Goal: Task Accomplishment & Management: Manage account settings

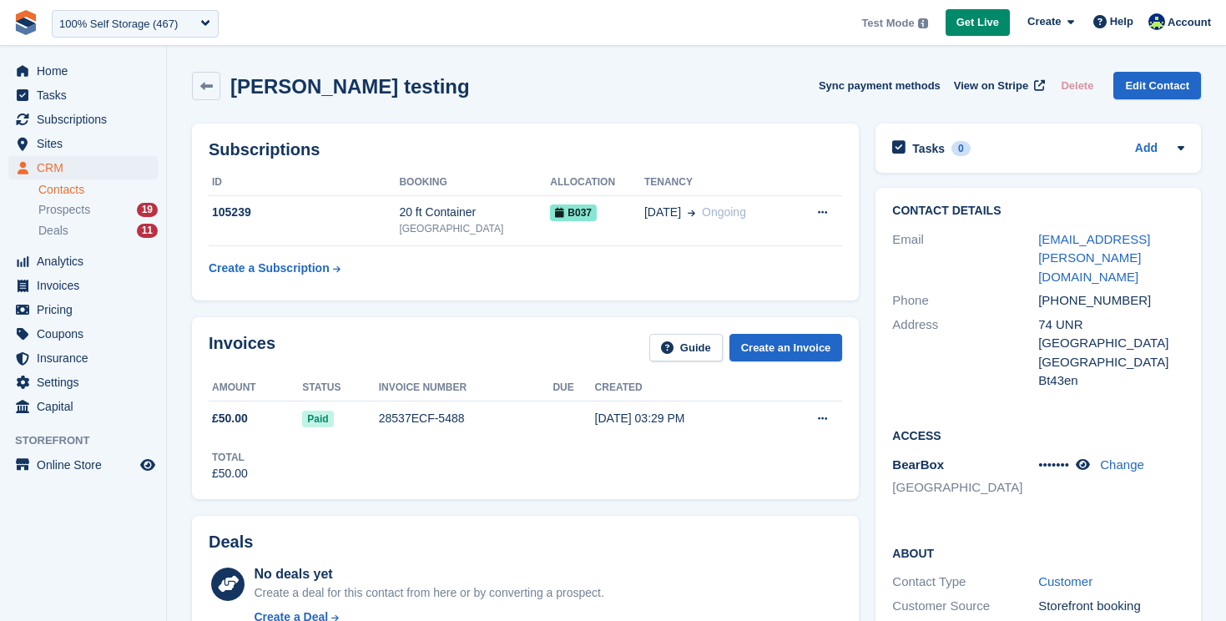
scroll to position [762, 0]
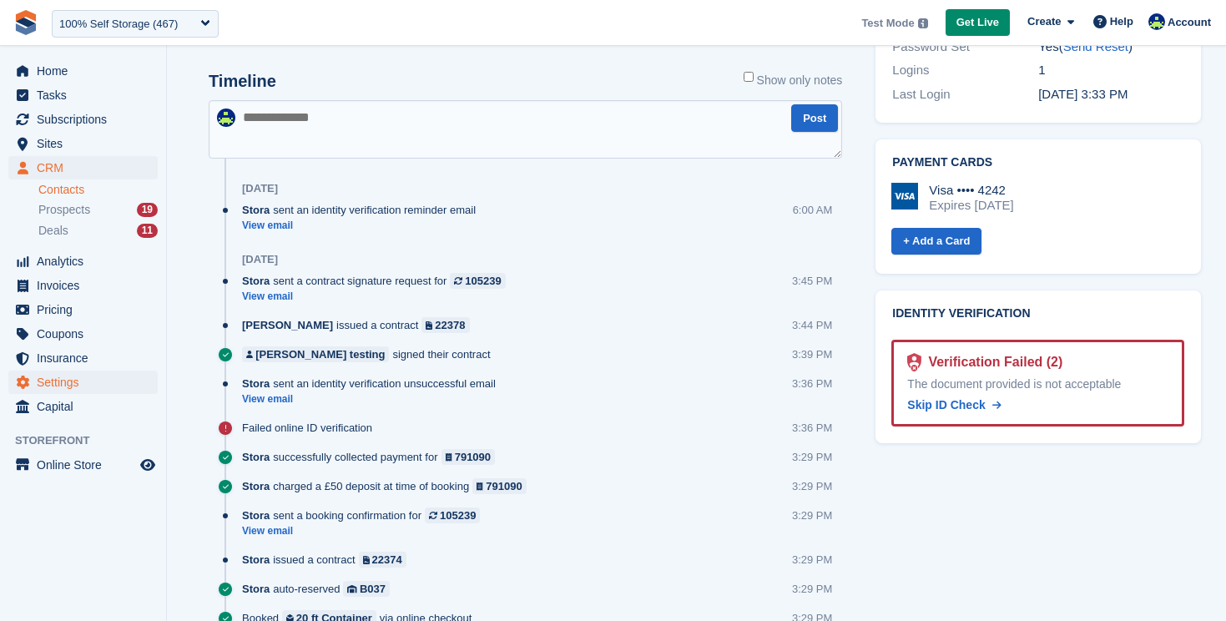
click at [58, 389] on span "Settings" at bounding box center [87, 382] width 100 height 23
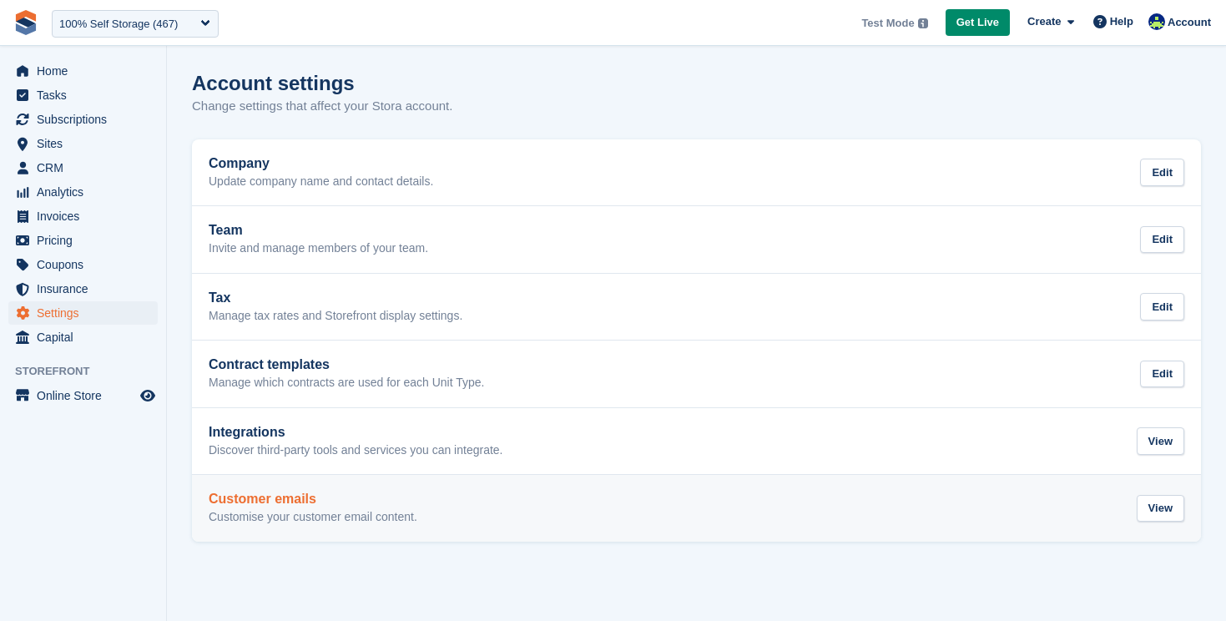
click at [296, 507] on div "Customer emails Customise your customer email content." at bounding box center [313, 508] width 209 height 33
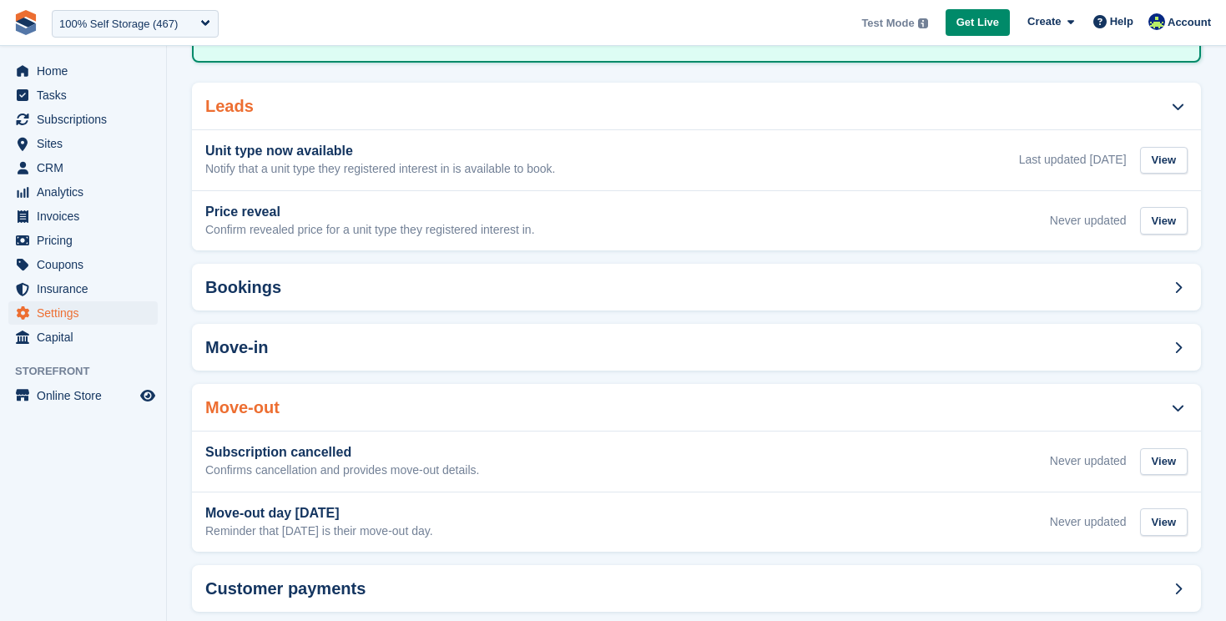
scroll to position [157, 0]
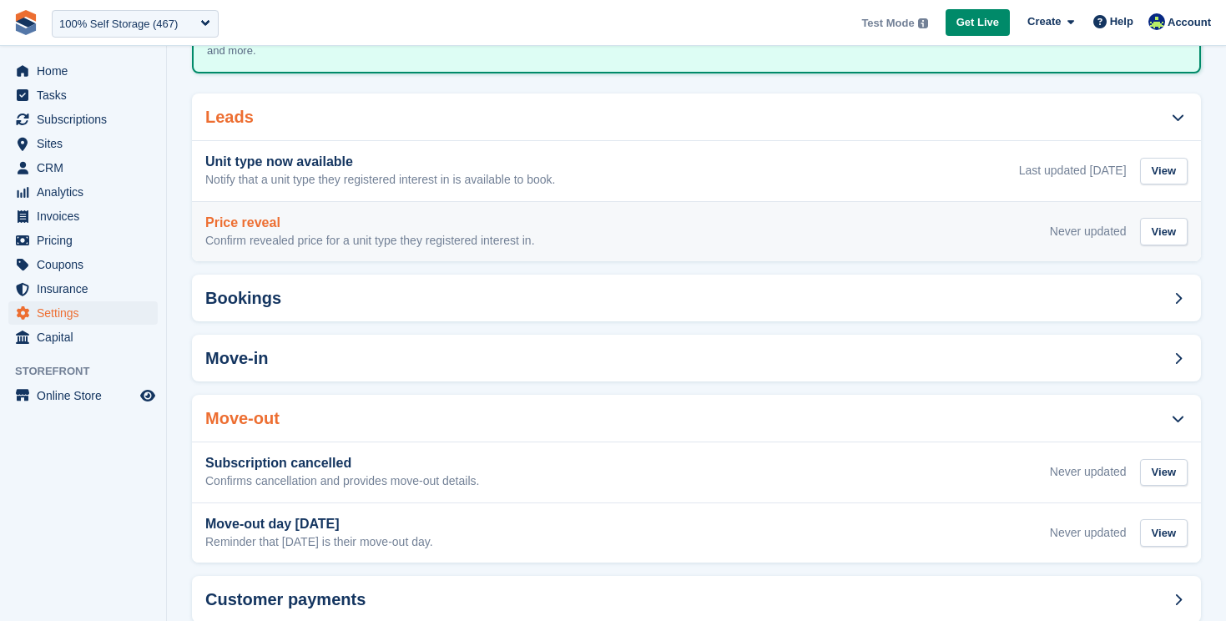
click at [563, 245] on div "Price reveal Confirm revealed price for a unit type they registered interest in…" at bounding box center [696, 231] width 983 height 33
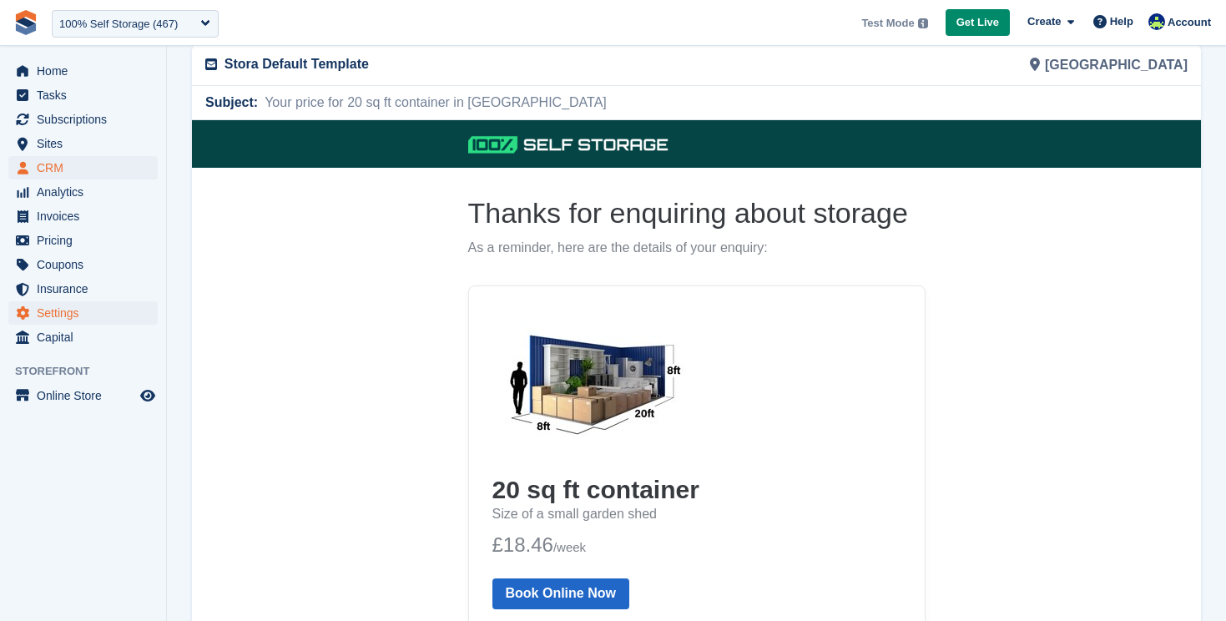
click at [47, 174] on span "CRM" at bounding box center [87, 167] width 100 height 23
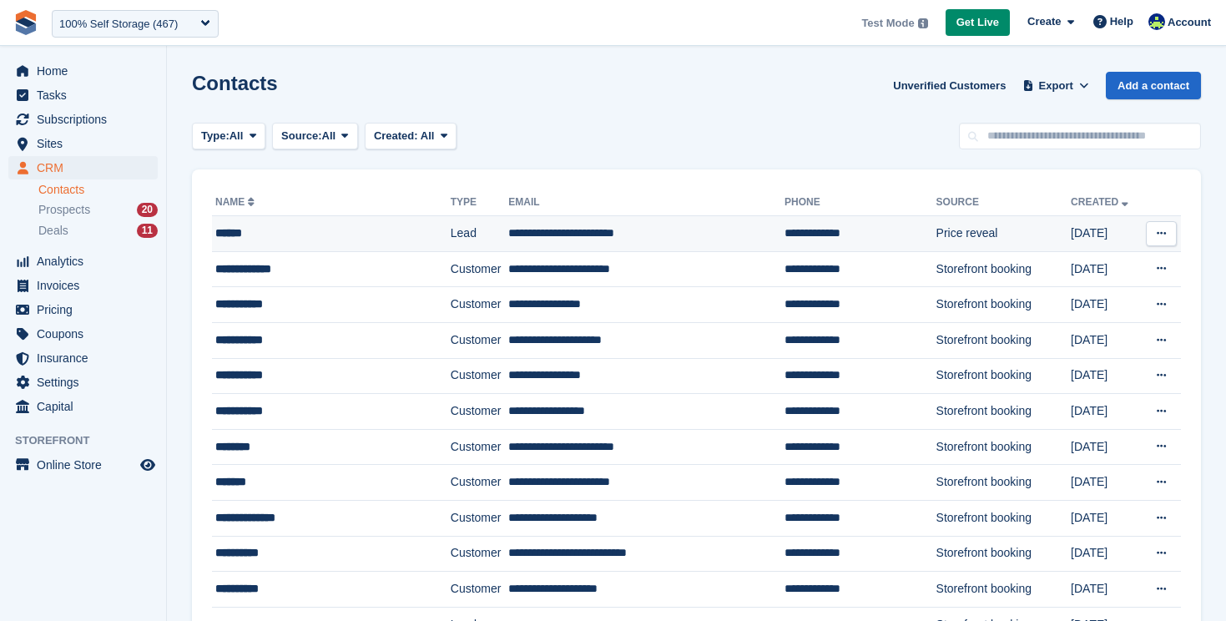
click at [223, 232] on div "******" at bounding box center [317, 234] width 205 height 18
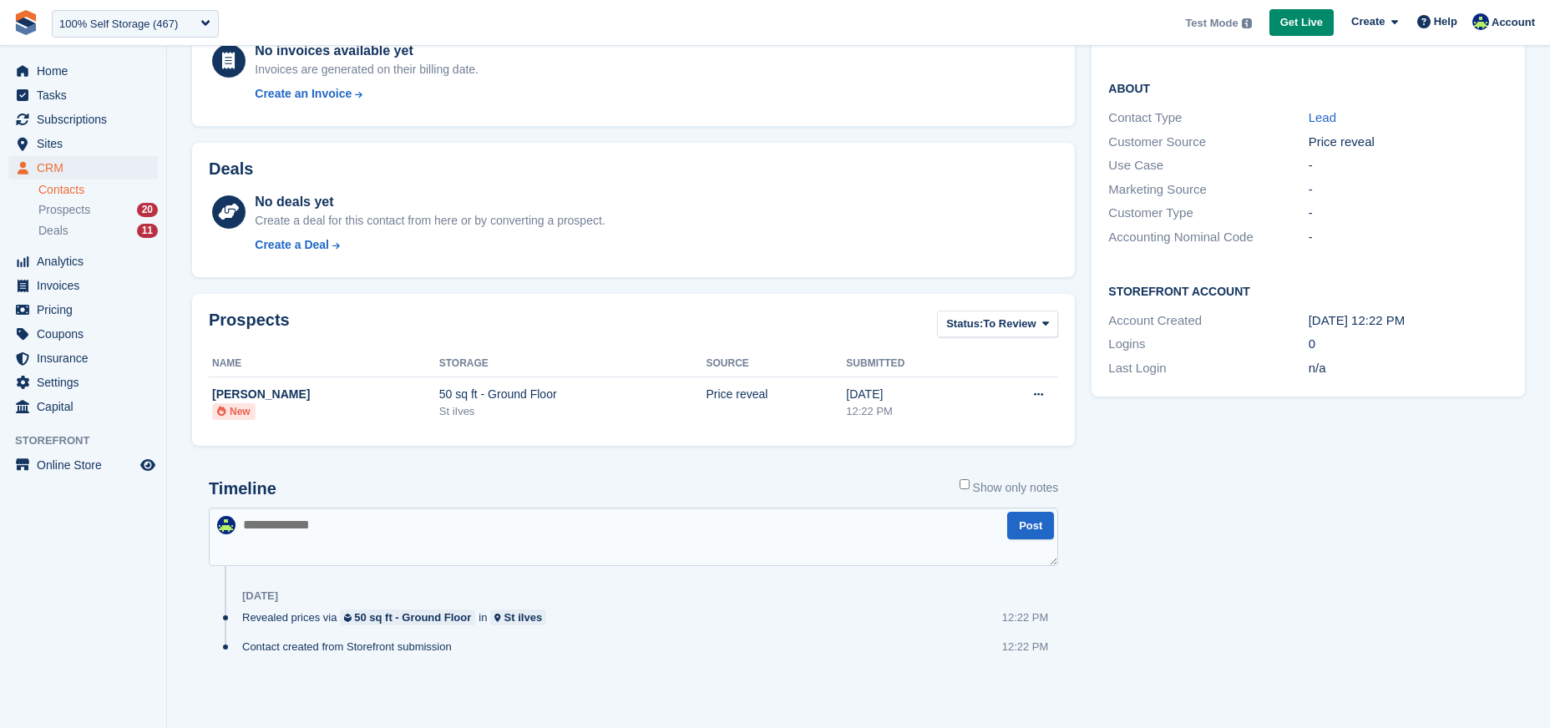
scroll to position [290, 0]
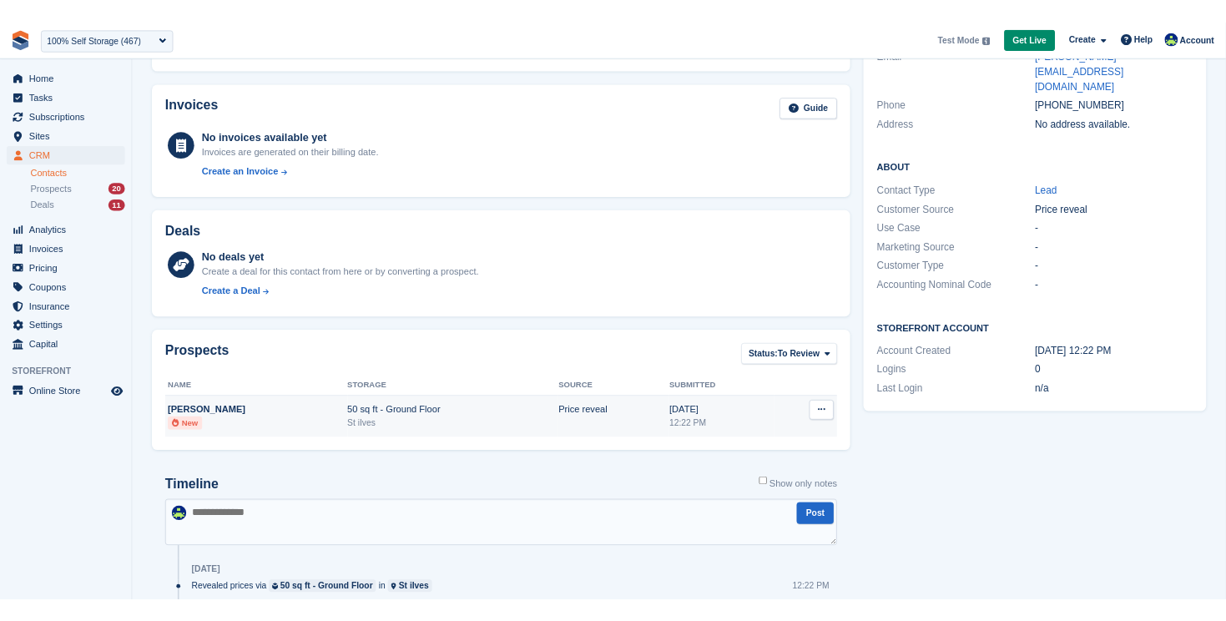
scroll to position [191, 0]
